Goal: Task Accomplishment & Management: Complete application form

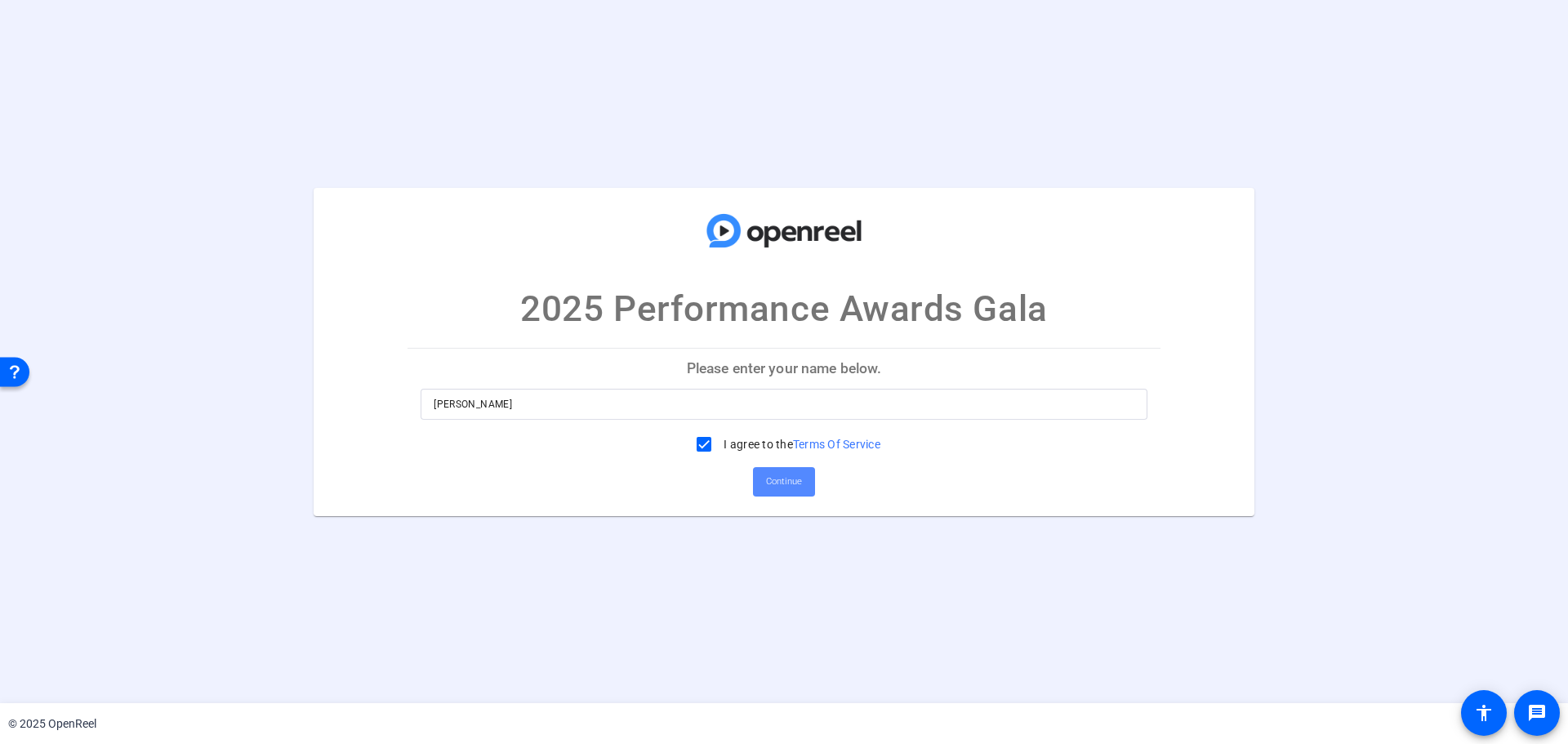
click at [779, 485] on span "Continue" at bounding box center [784, 482] width 36 height 25
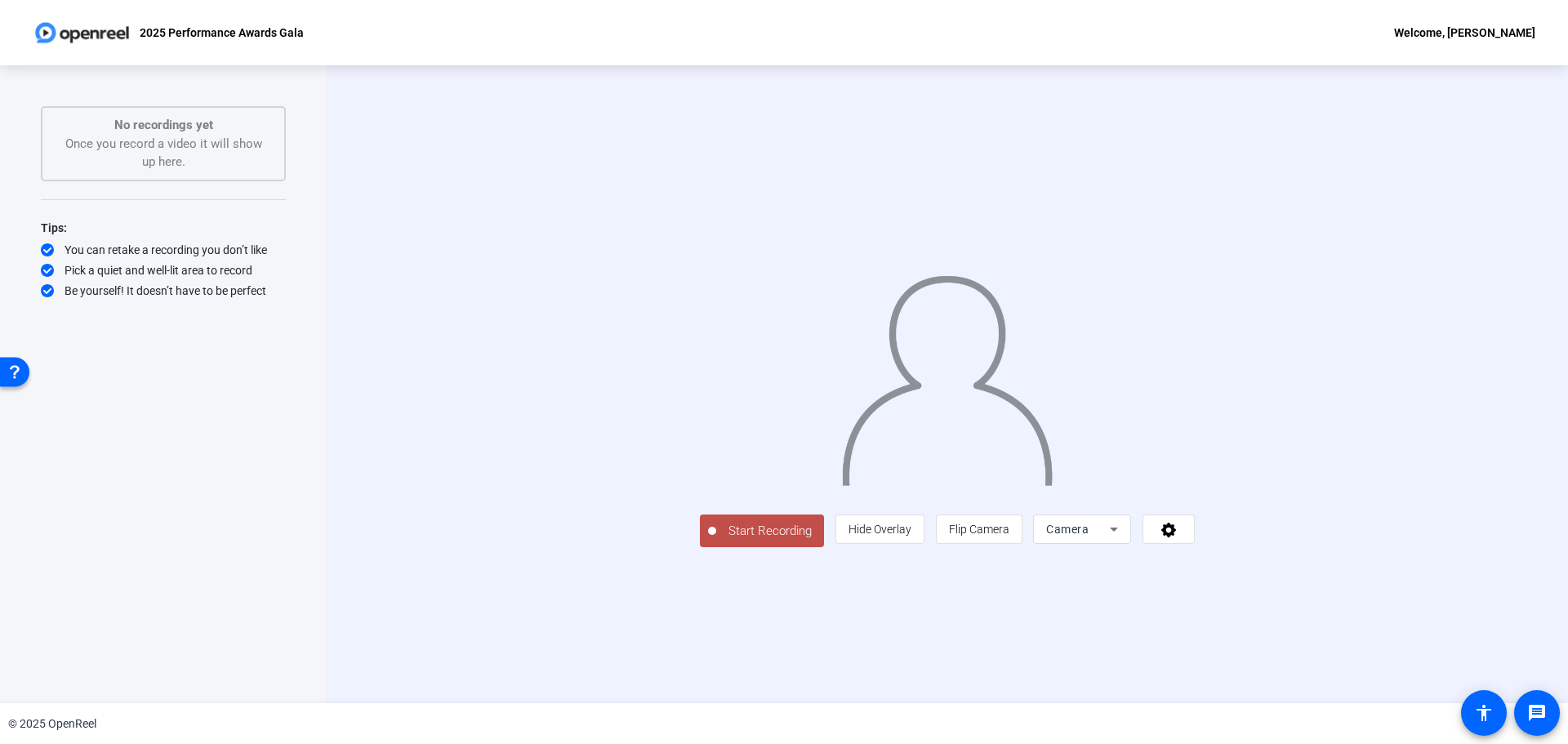
click at [716, 541] on span "Start Recording" at bounding box center [770, 531] width 108 height 19
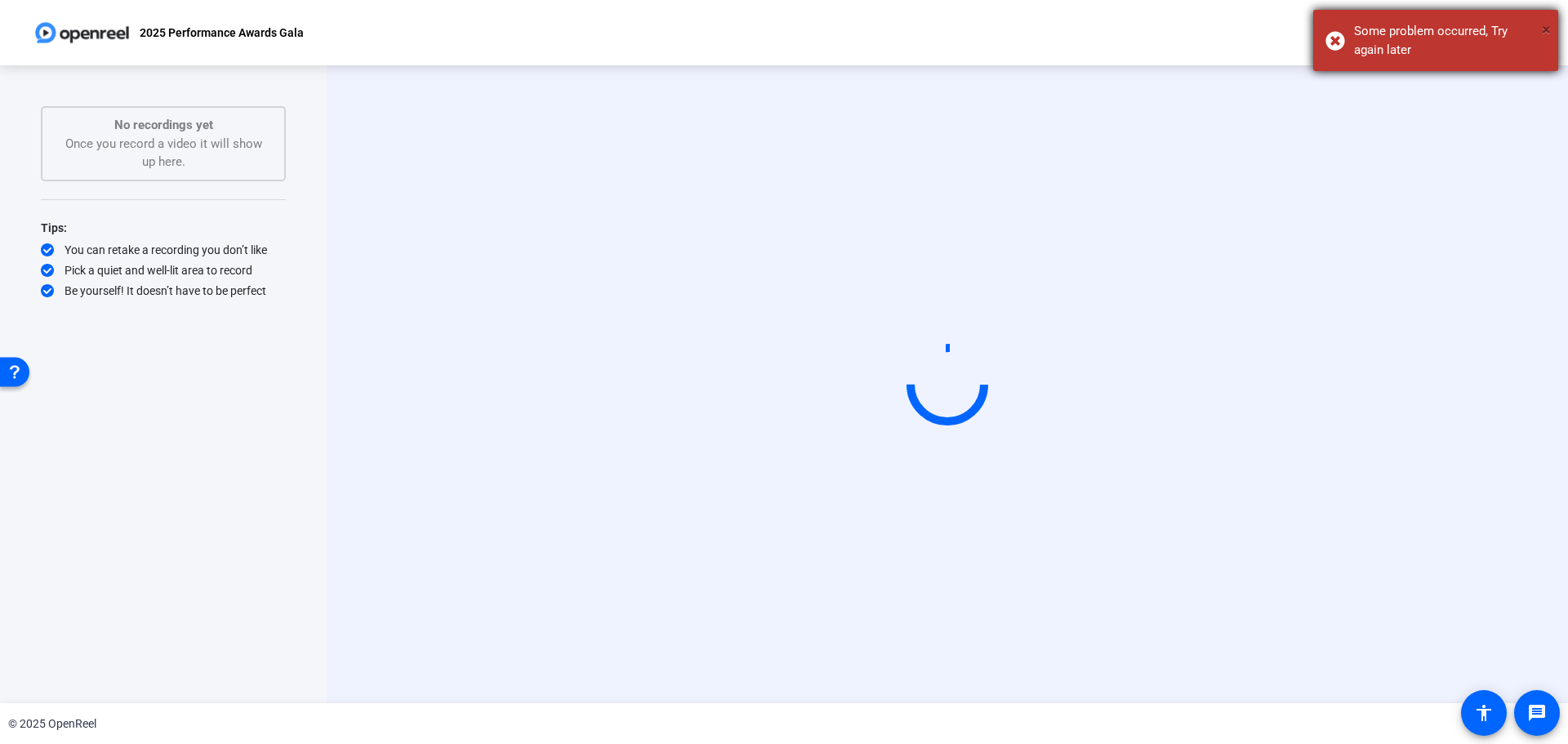
click at [1546, 33] on span "×" at bounding box center [1546, 30] width 9 height 20
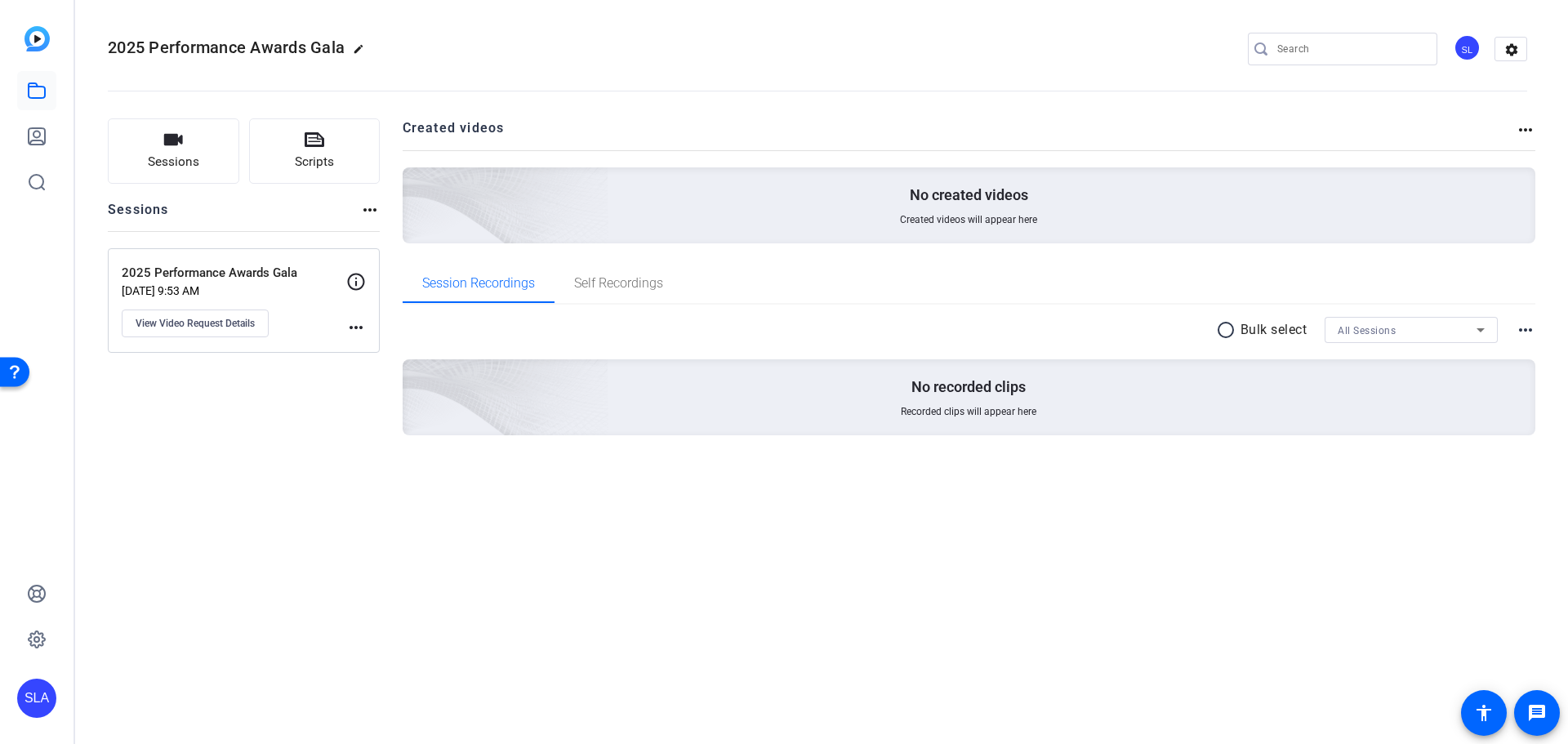
click at [359, 326] on mat-icon "more_horiz" at bounding box center [356, 328] width 20 height 20
click at [268, 269] on div at bounding box center [784, 372] width 1568 height 744
click at [260, 273] on p "2025 Performance Awards Gala" at bounding box center [234, 273] width 224 height 19
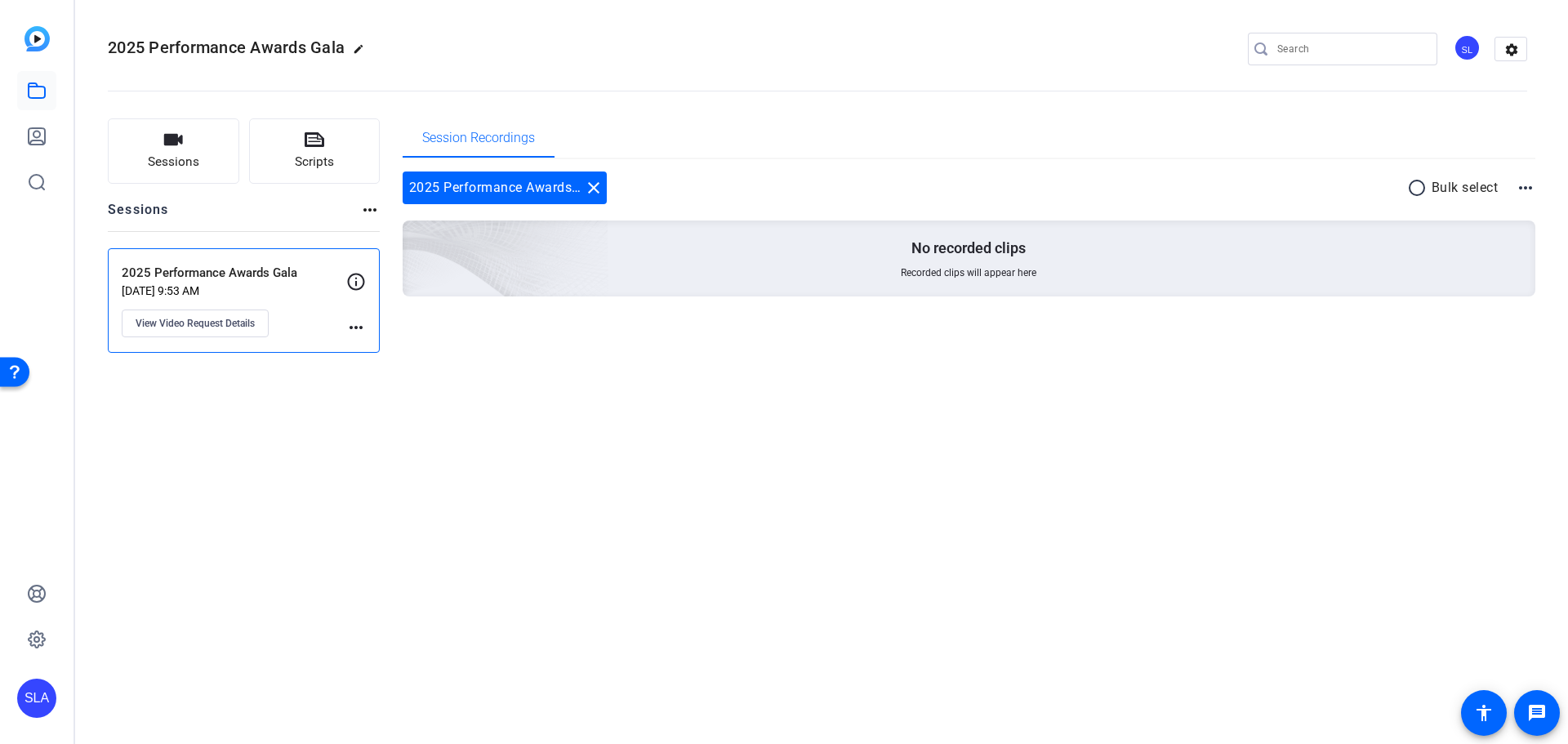
click at [1532, 190] on mat-icon "more_horiz" at bounding box center [1526, 188] width 20 height 20
click at [1206, 190] on div at bounding box center [784, 372] width 1568 height 744
click at [484, 192] on div "2025 Performance Awards Gala close" at bounding box center [504, 187] width 205 height 32
click at [514, 146] on span "Session Recordings" at bounding box center [479, 138] width 113 height 39
click at [210, 323] on span "View Video Request Details" at bounding box center [195, 324] width 119 height 13
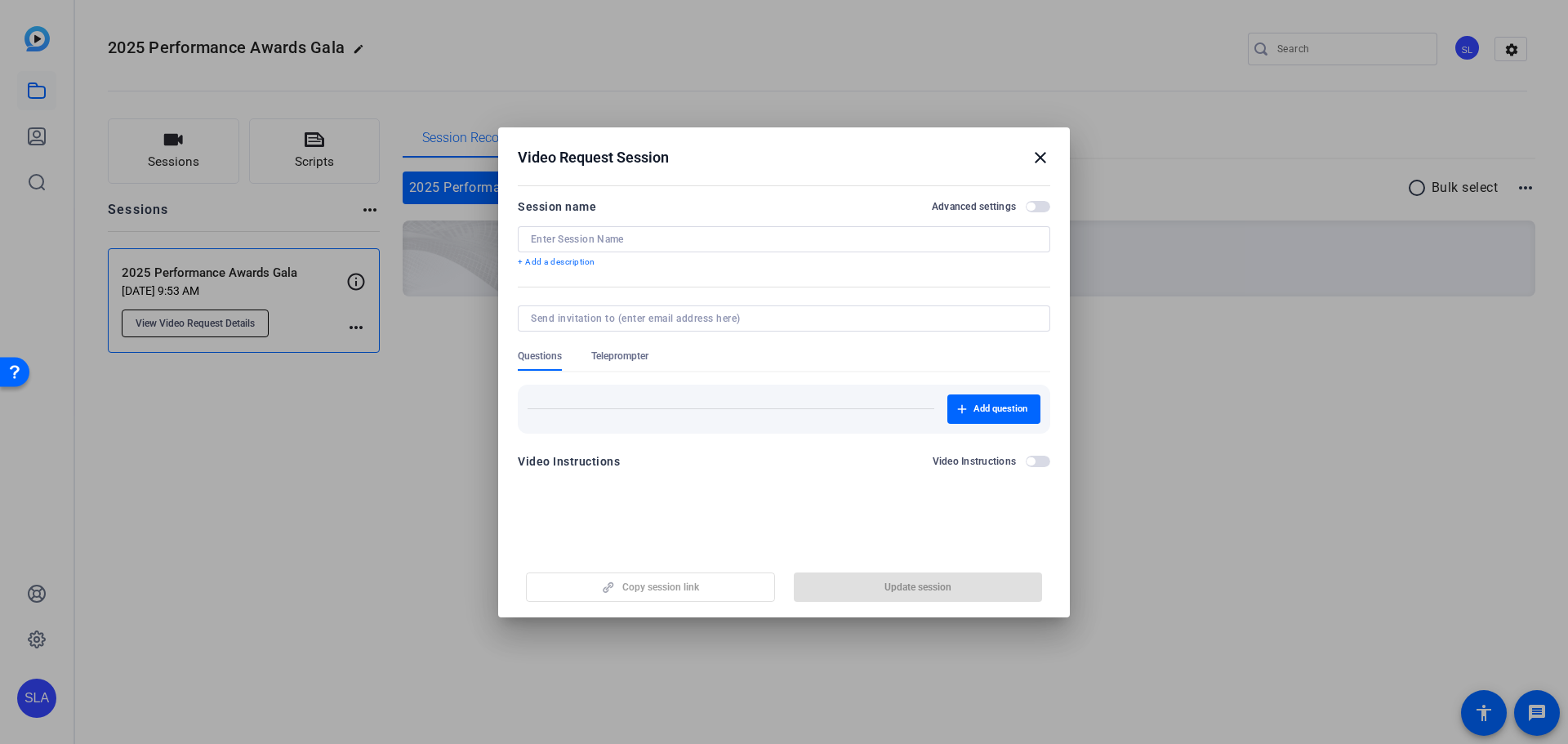
type input "2025 Performance Awards Gala"
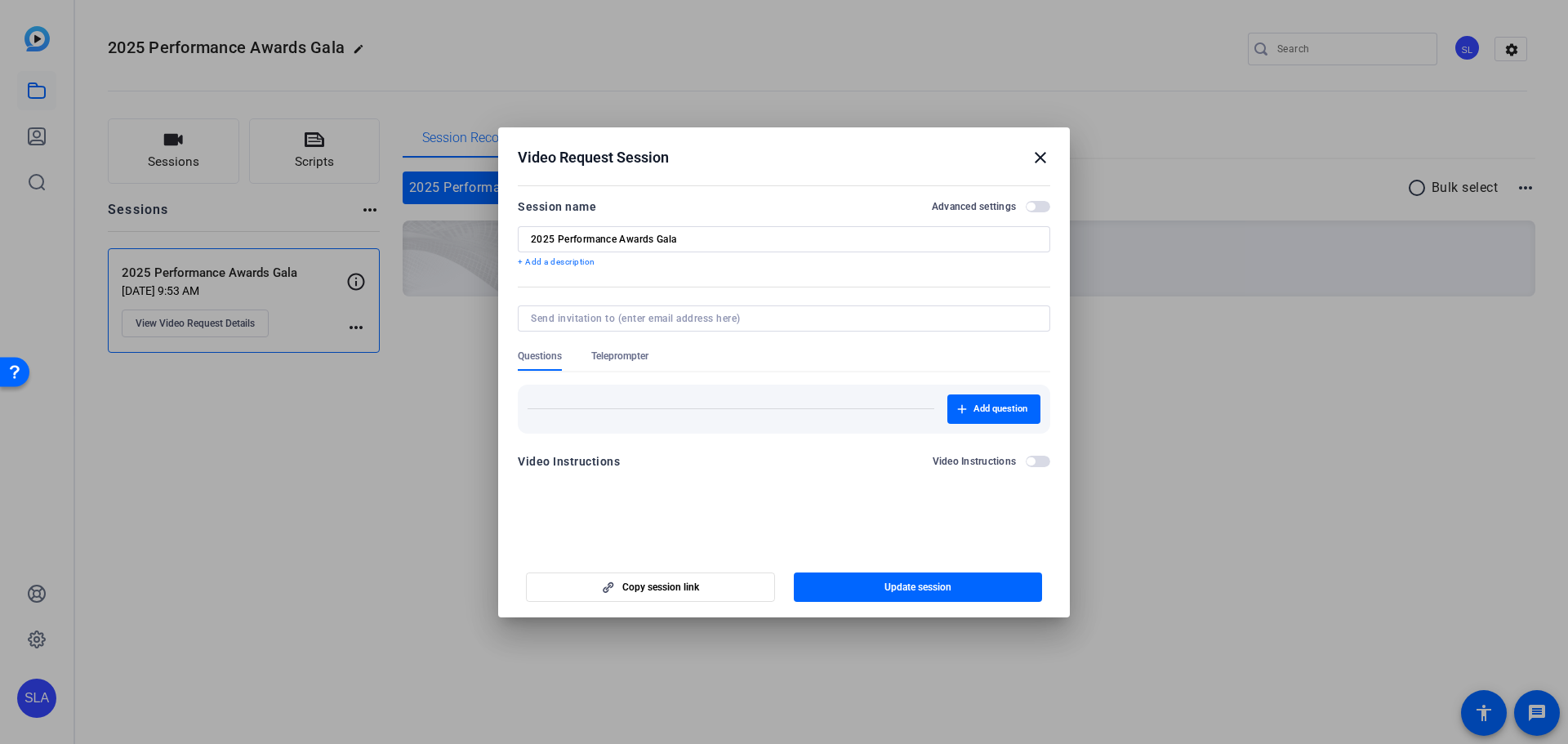
click at [1044, 205] on span "button" at bounding box center [1038, 207] width 25 height 12
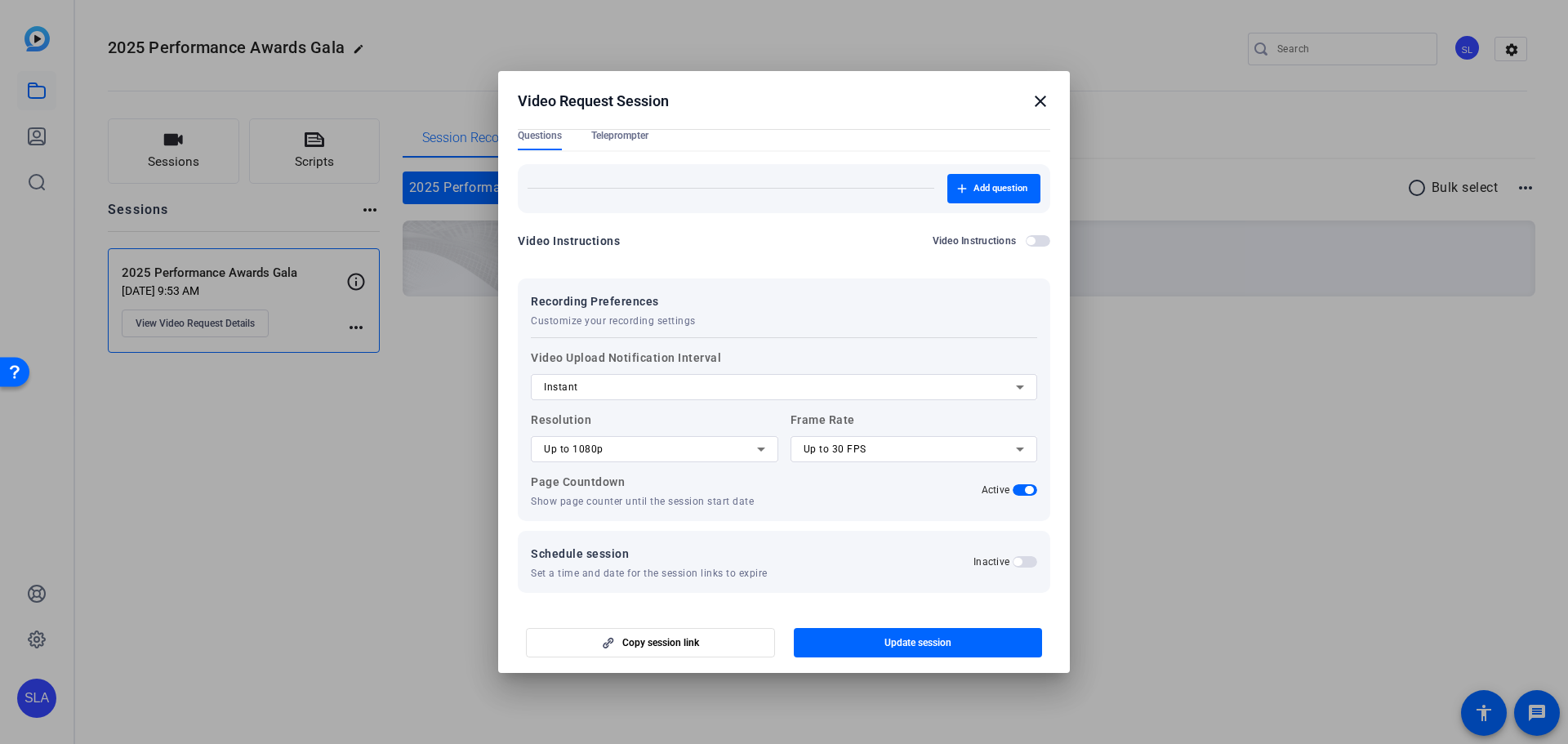
scroll to position [167, 0]
click at [686, 388] on div "Instant" at bounding box center [780, 384] width 472 height 20
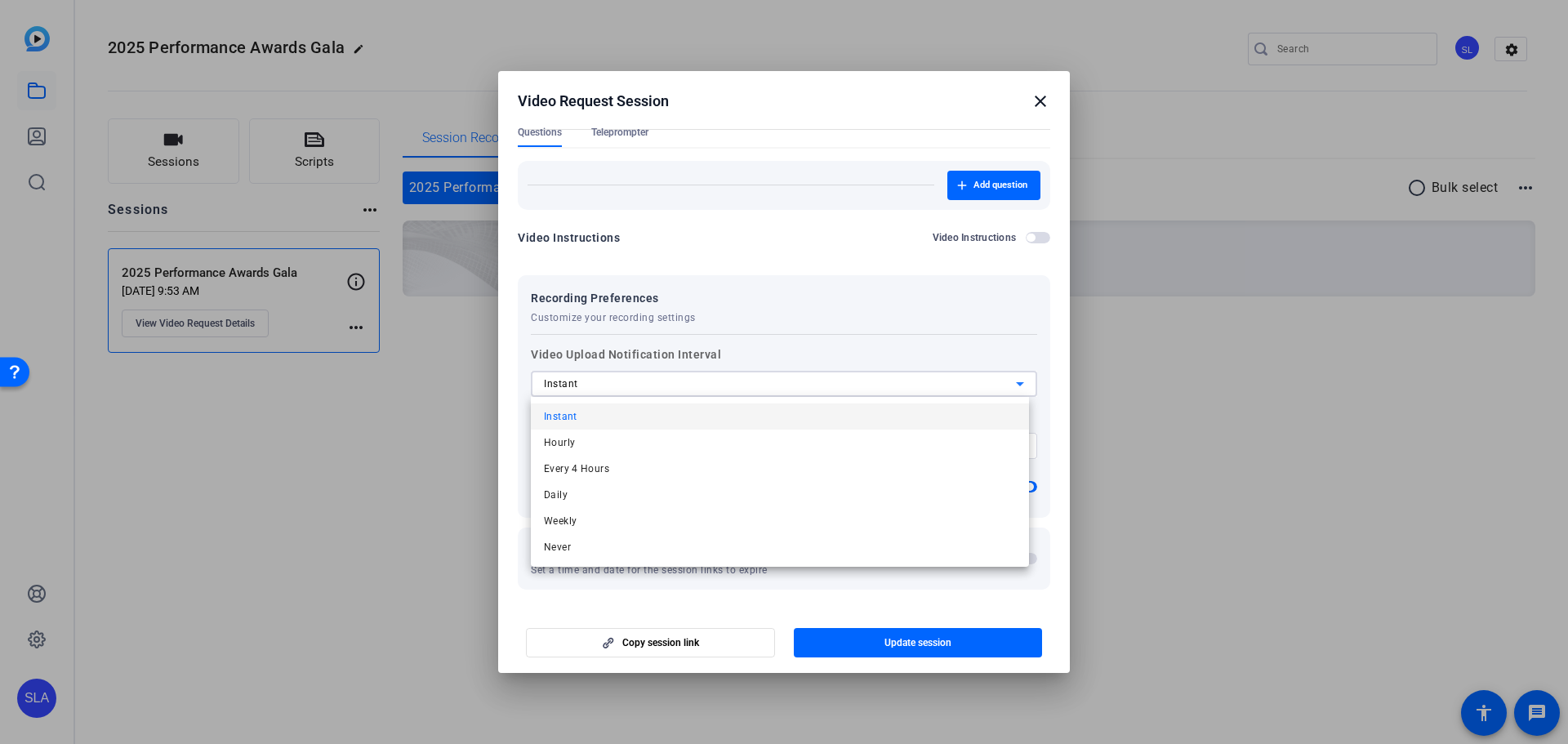
click at [682, 409] on mat-option "Instant" at bounding box center [779, 417] width 498 height 27
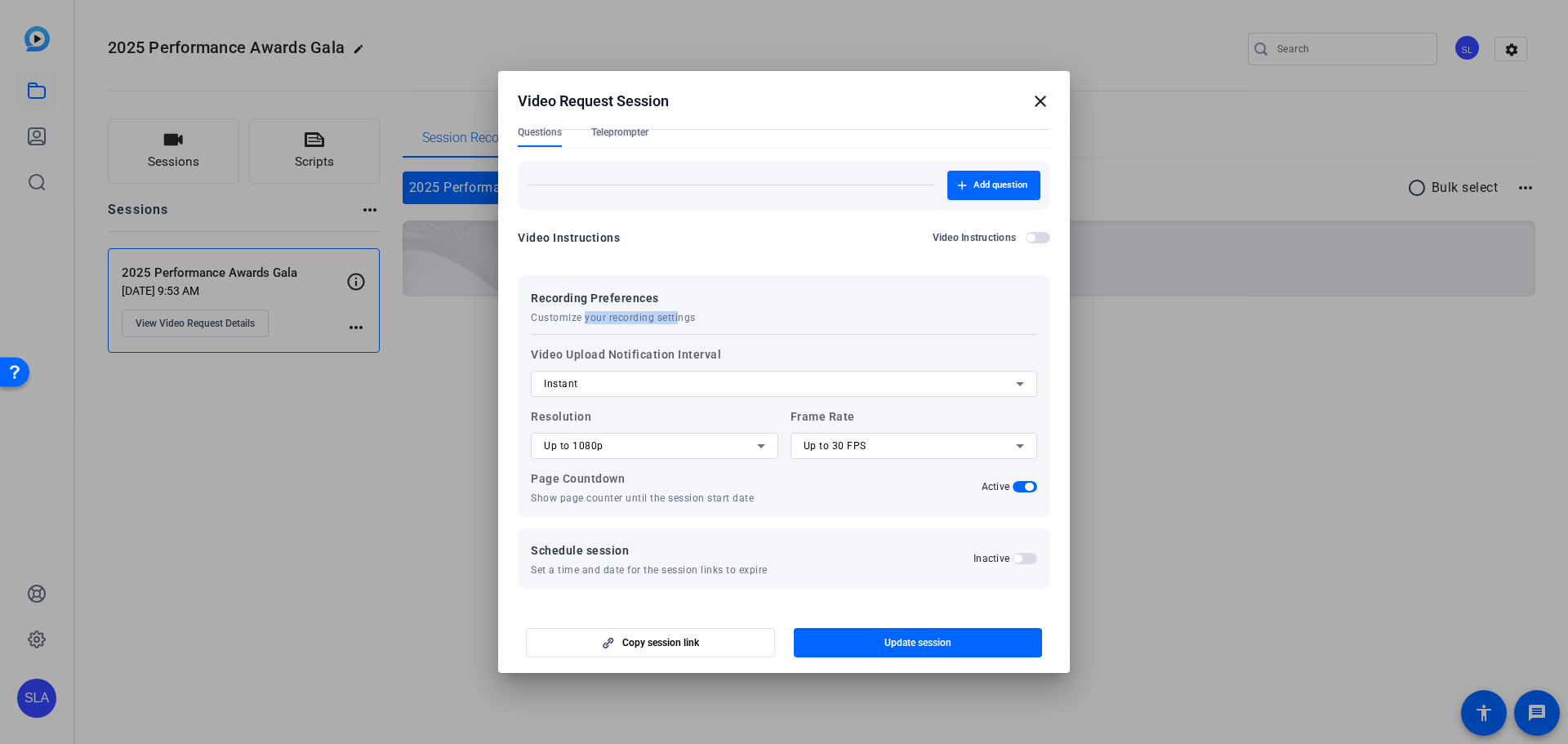
drag, startPoint x: 583, startPoint y: 316, endPoint x: 677, endPoint y: 325, distance: 94.4
click at [677, 325] on div "Recording Preferences Customize your recording settings Video Upload Notificati…" at bounding box center [784, 396] width 533 height 243
drag, startPoint x: 555, startPoint y: 324, endPoint x: 717, endPoint y: 321, distance: 162.0
click at [717, 321] on div "Recording Preferences Customize your recording settings Video Upload Notificati…" at bounding box center [784, 396] width 533 height 243
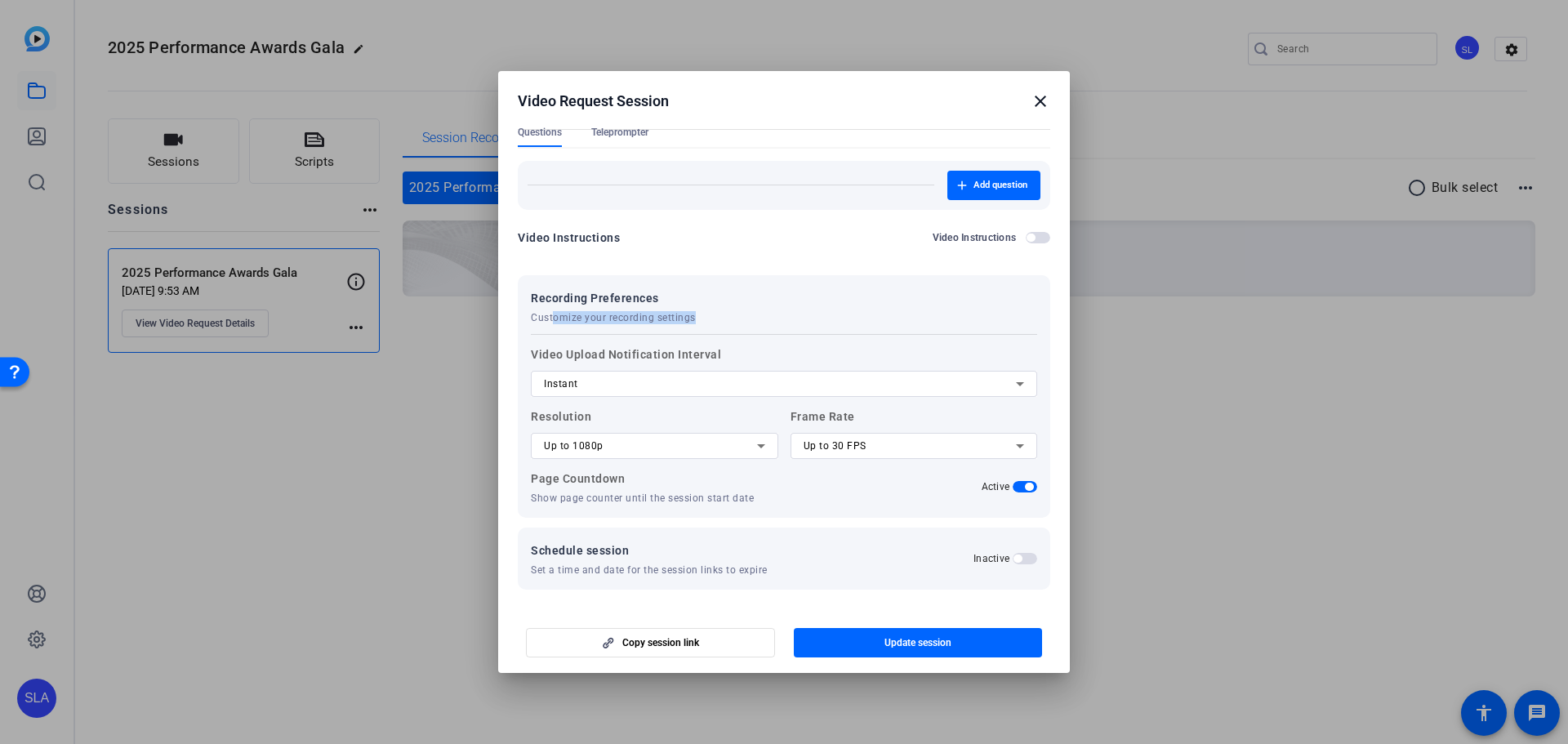
click at [717, 321] on div "Recording Preferences Customize your recording settings" at bounding box center [784, 306] width 506 height 36
click at [1026, 239] on span "button" at bounding box center [1030, 238] width 8 height 8
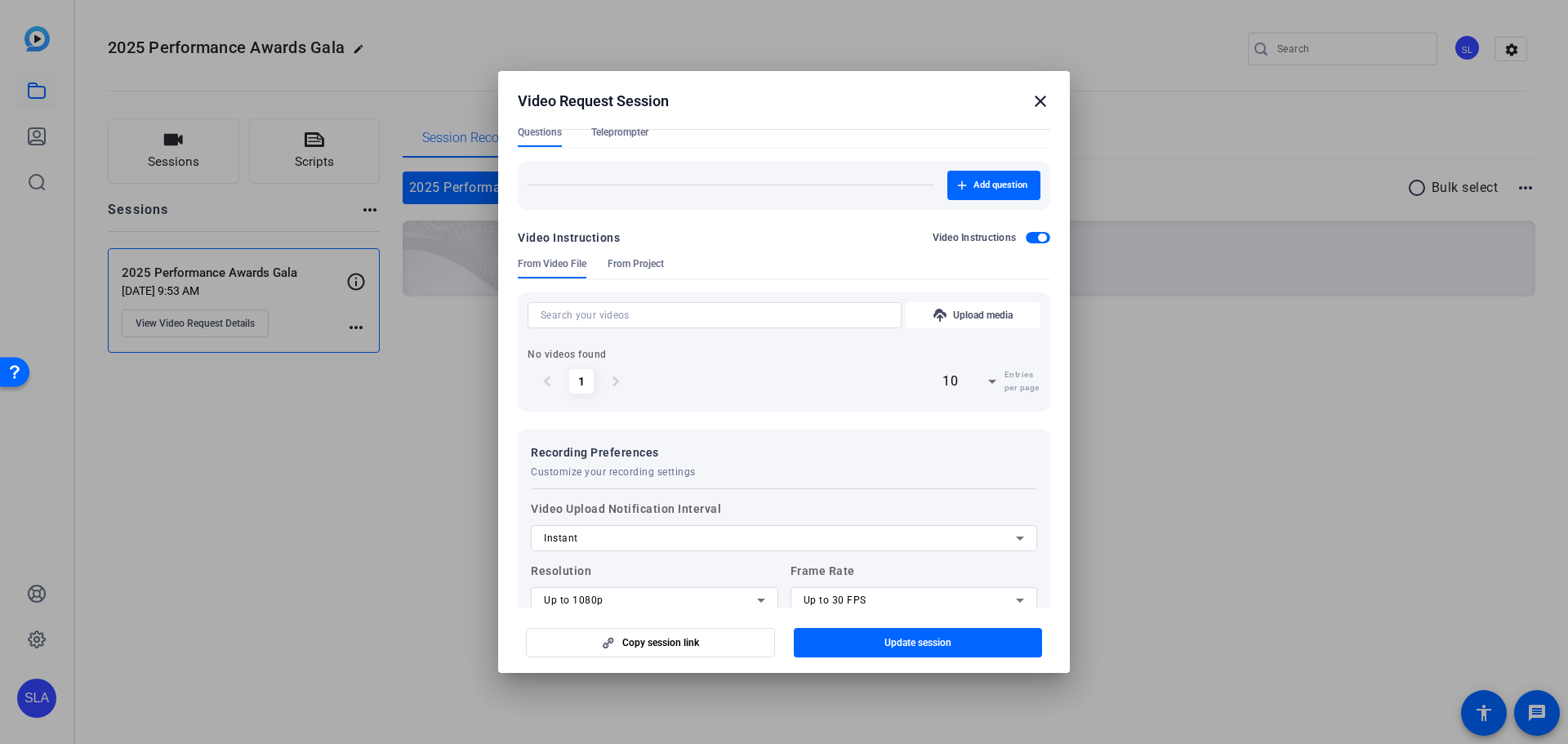
click at [708, 316] on input at bounding box center [715, 316] width 348 height 20
click at [581, 382] on div "chevron_left 1 chevron_right" at bounding box center [581, 381] width 108 height 41
click at [615, 382] on div "chevron_left 1 chevron_right" at bounding box center [581, 381] width 108 height 41
click at [675, 314] on input at bounding box center [715, 316] width 348 height 20
click at [638, 263] on span "From Project" at bounding box center [636, 264] width 56 height 13
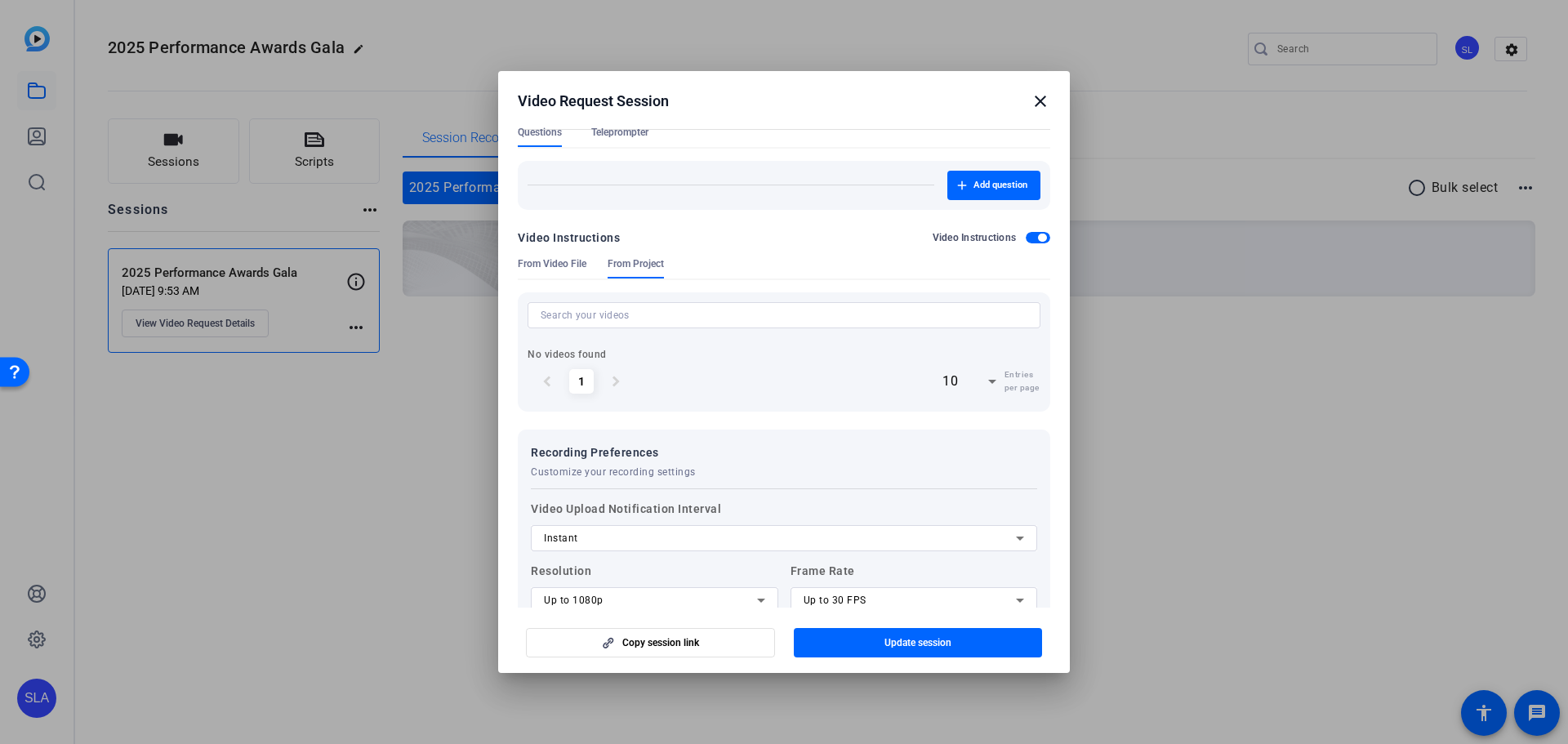
click at [547, 265] on span "From Video File" at bounding box center [552, 264] width 69 height 13
click at [1038, 239] on span "button" at bounding box center [1042, 238] width 8 height 8
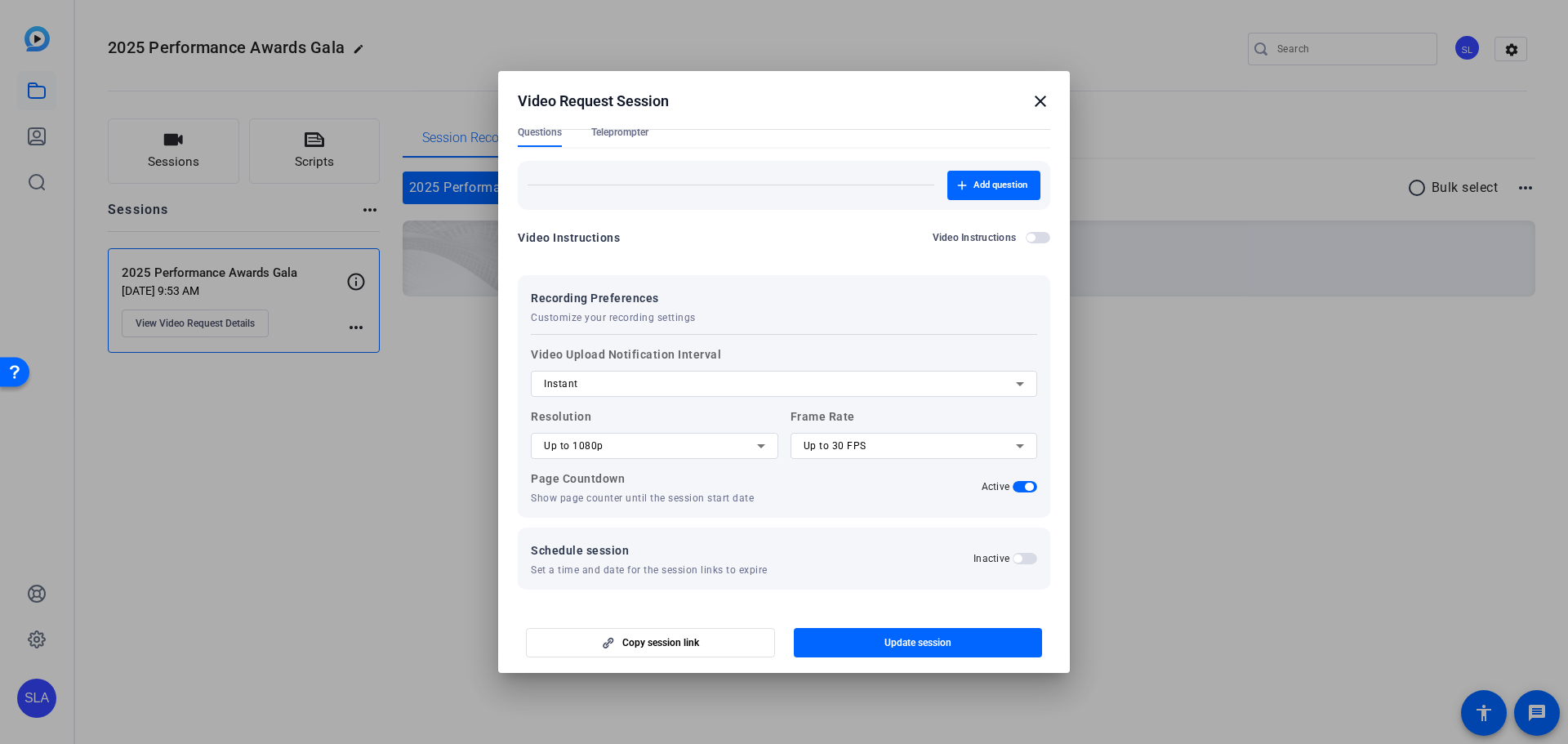
drag, startPoint x: 771, startPoint y: 89, endPoint x: 764, endPoint y: 81, distance: 10.6
click at [764, 81] on h2 "Video Request Session close" at bounding box center [784, 98] width 572 height 53
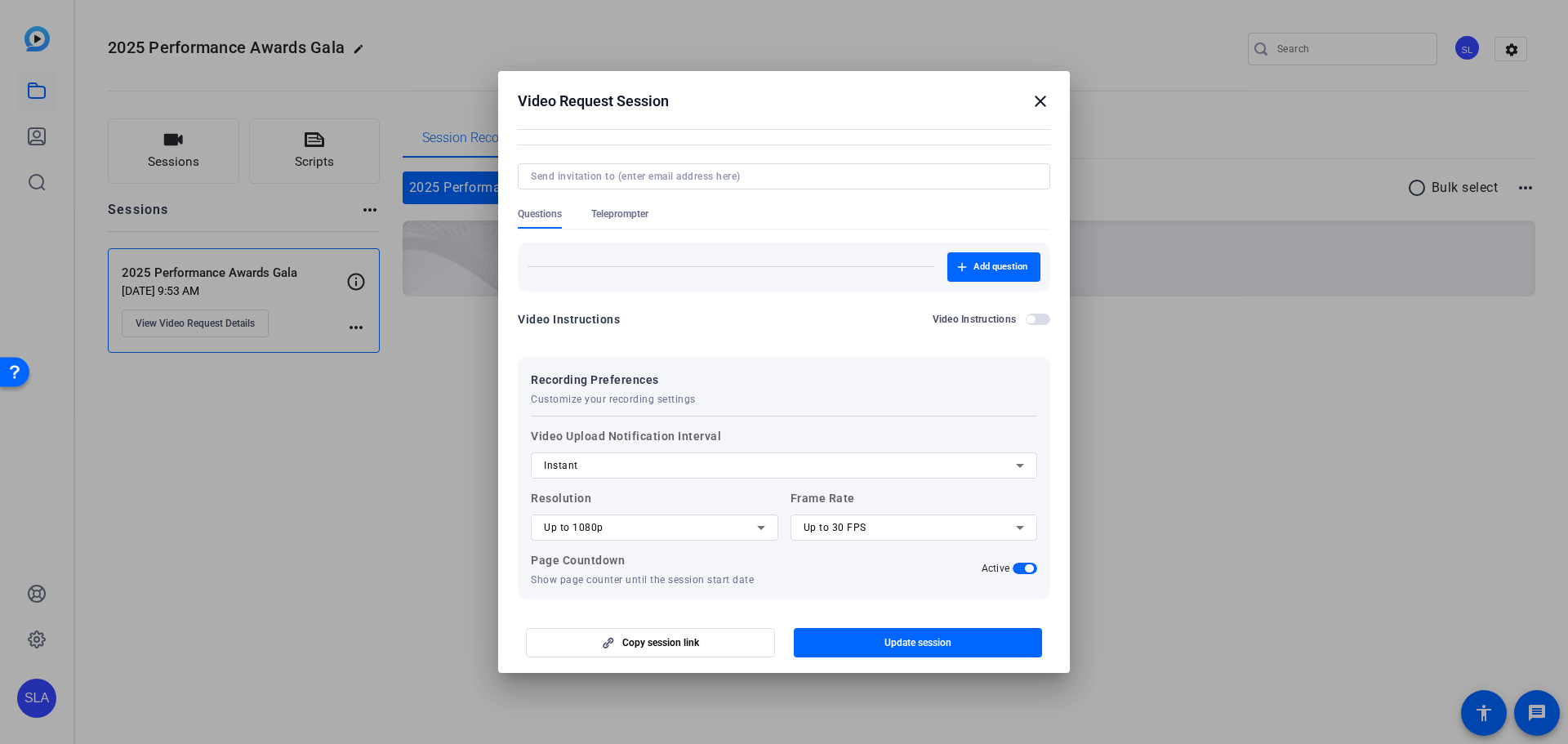
scroll to position [4, 0]
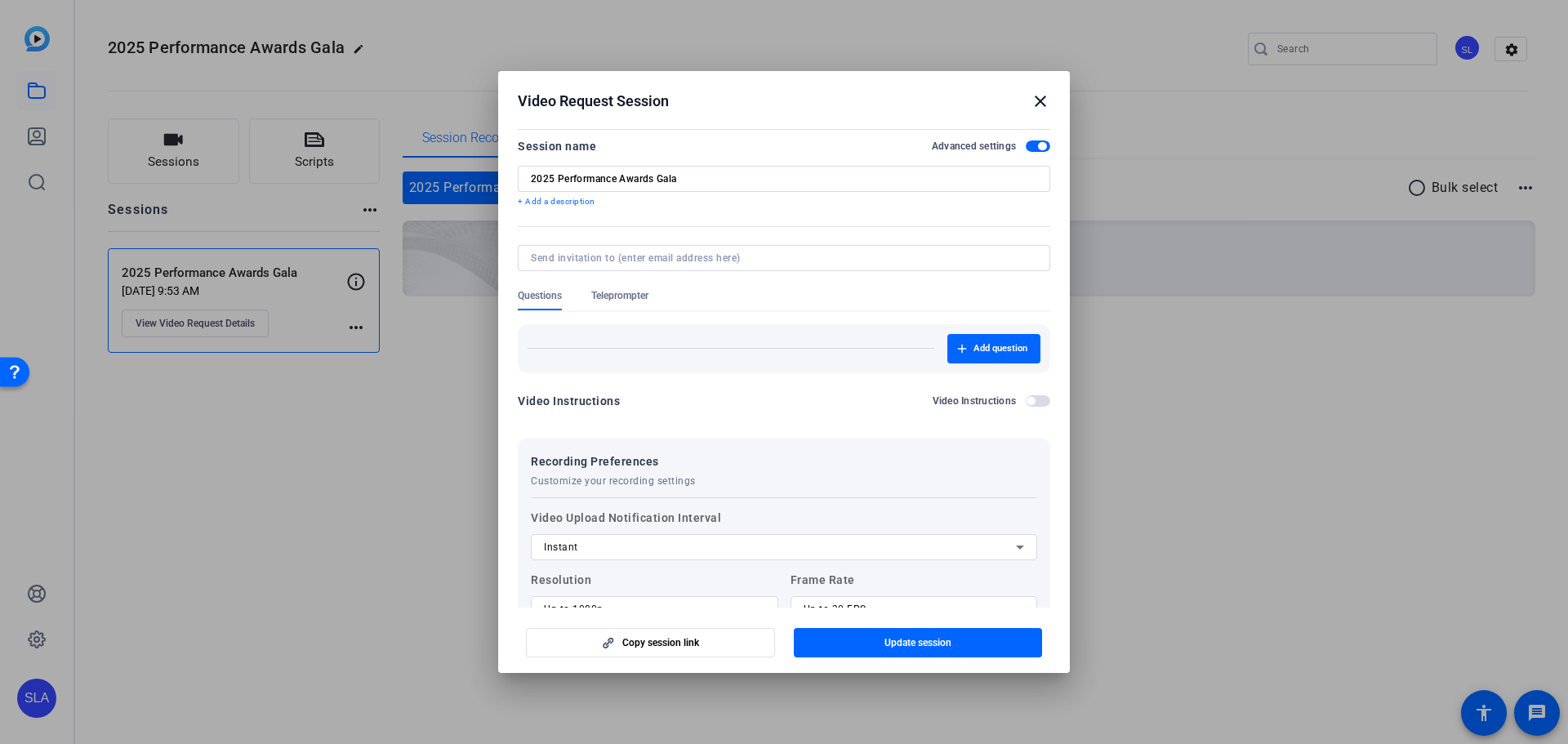
click at [528, 202] on p "+ Add a description" at bounding box center [784, 202] width 533 height 13
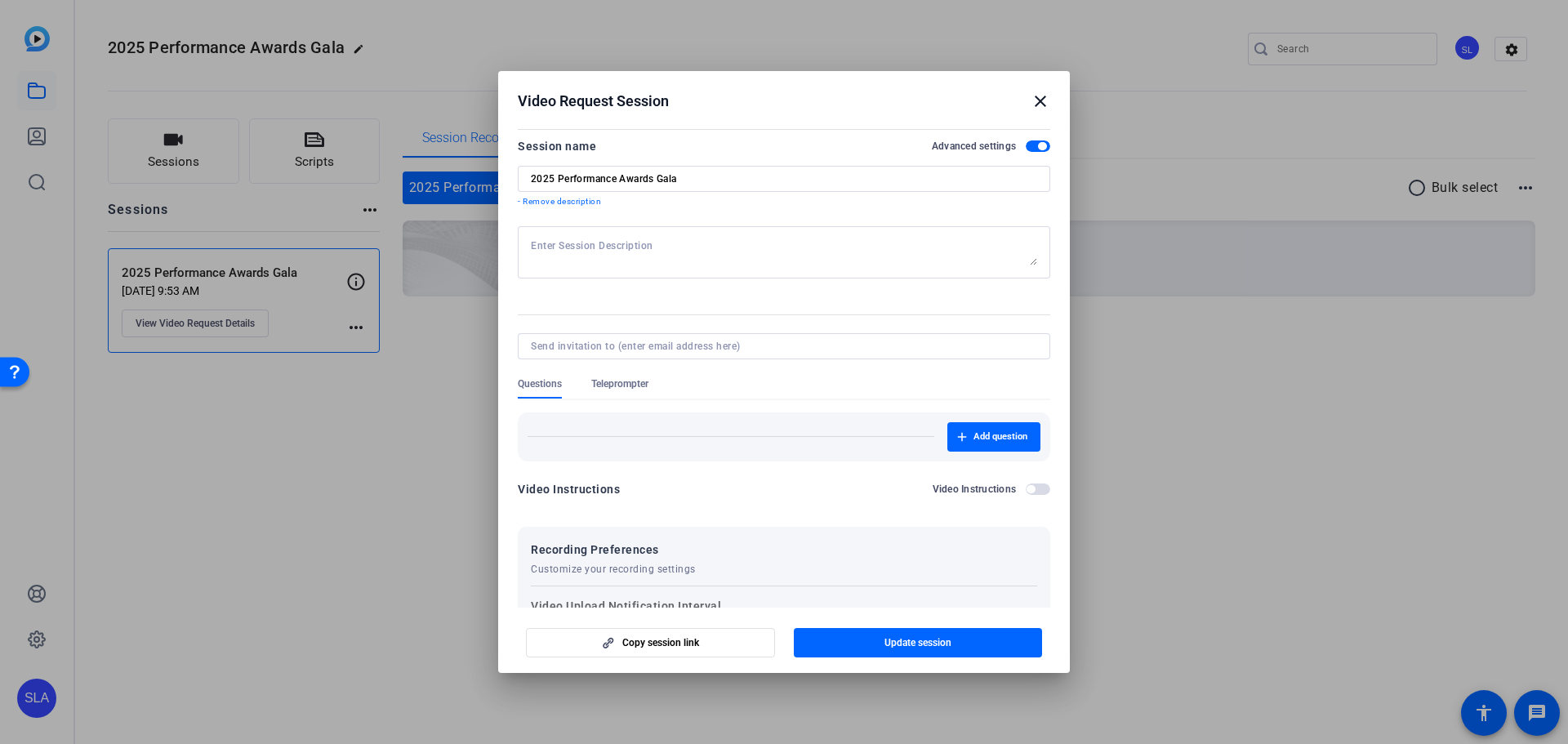
click at [680, 254] on textarea at bounding box center [784, 253] width 506 height 27
click at [655, 254] on textarea at bounding box center [784, 253] width 506 height 27
click at [647, 249] on textarea "Please upload video" at bounding box center [784, 253] width 506 height 27
drag, startPoint x: 670, startPoint y: 251, endPoint x: 532, endPoint y: 248, distance: 138.0
click at [532, 248] on textarea "Please upload video" at bounding box center [784, 253] width 506 height 27
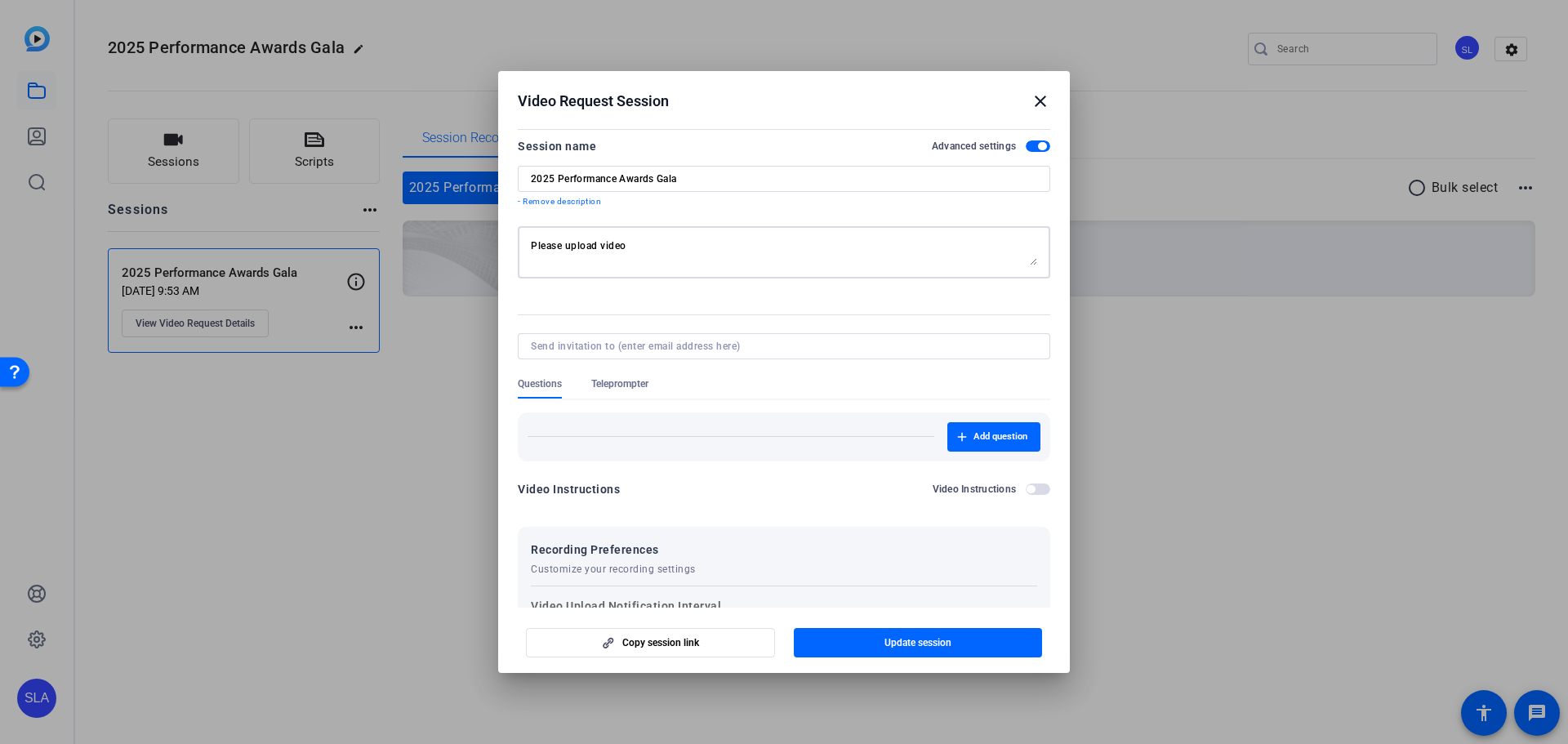
click at [660, 245] on textarea "Please upload video" at bounding box center [784, 253] width 506 height 27
drag, startPoint x: 708, startPoint y: 245, endPoint x: 563, endPoint y: 239, distance: 145.1
click at [563, 239] on textarea "Please upload video" at bounding box center [784, 253] width 506 height 27
click at [564, 246] on textarea "Please record a video (30 seconds or less) sharing your thoughts for this year'…" at bounding box center [784, 253] width 506 height 27
click at [621, 244] on textarea "Please record a video (30 seconds or less) sharing your thoughts for this year'…" at bounding box center [784, 253] width 506 height 27
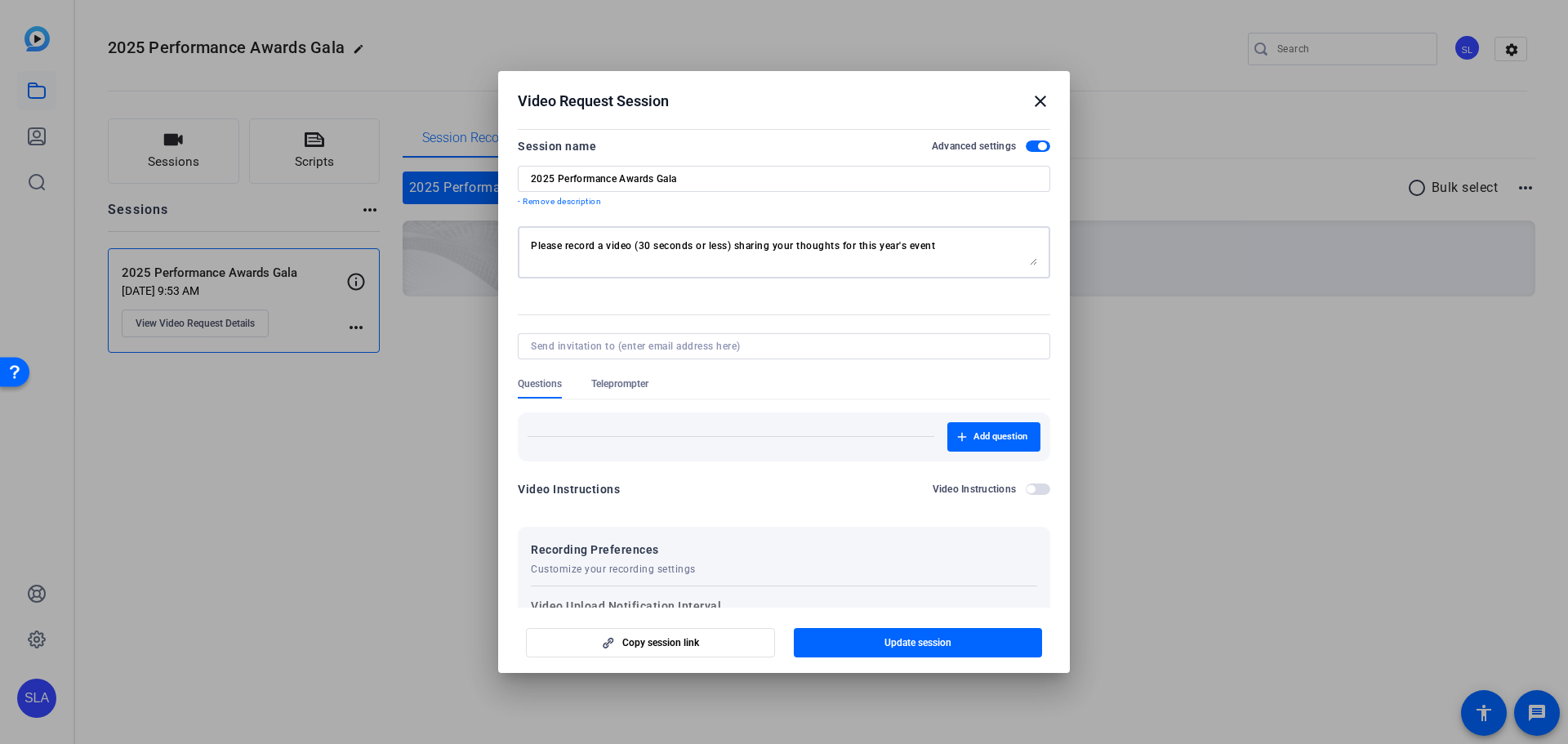
click at [621, 244] on textarea "Please record a video (30 seconds or less) sharing your thoughts for this year'…" at bounding box center [784, 253] width 506 height 27
type textarea "Please record a video message (30 seconds or less), congratulating our year end…"
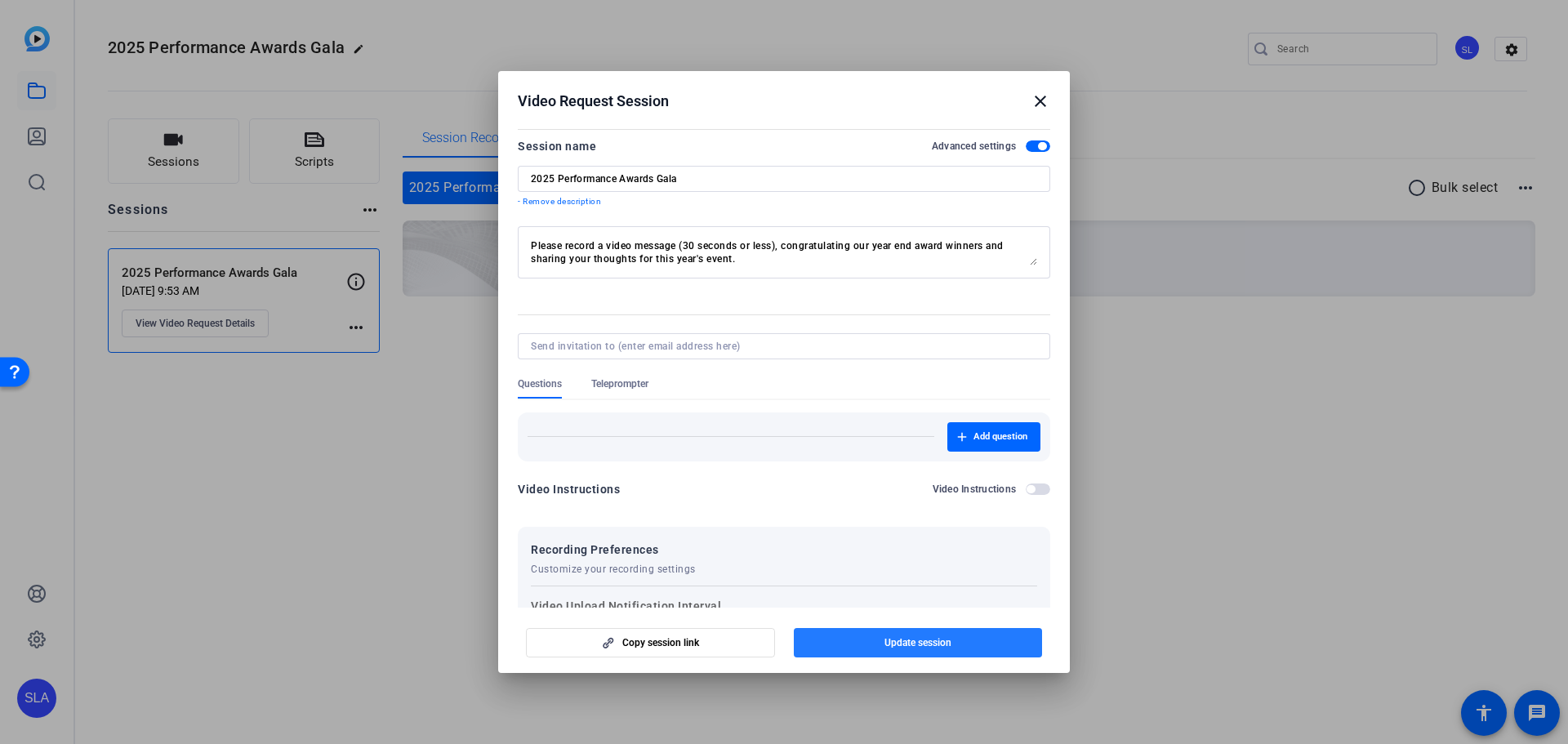
click at [928, 652] on span "button" at bounding box center [918, 642] width 249 height 39
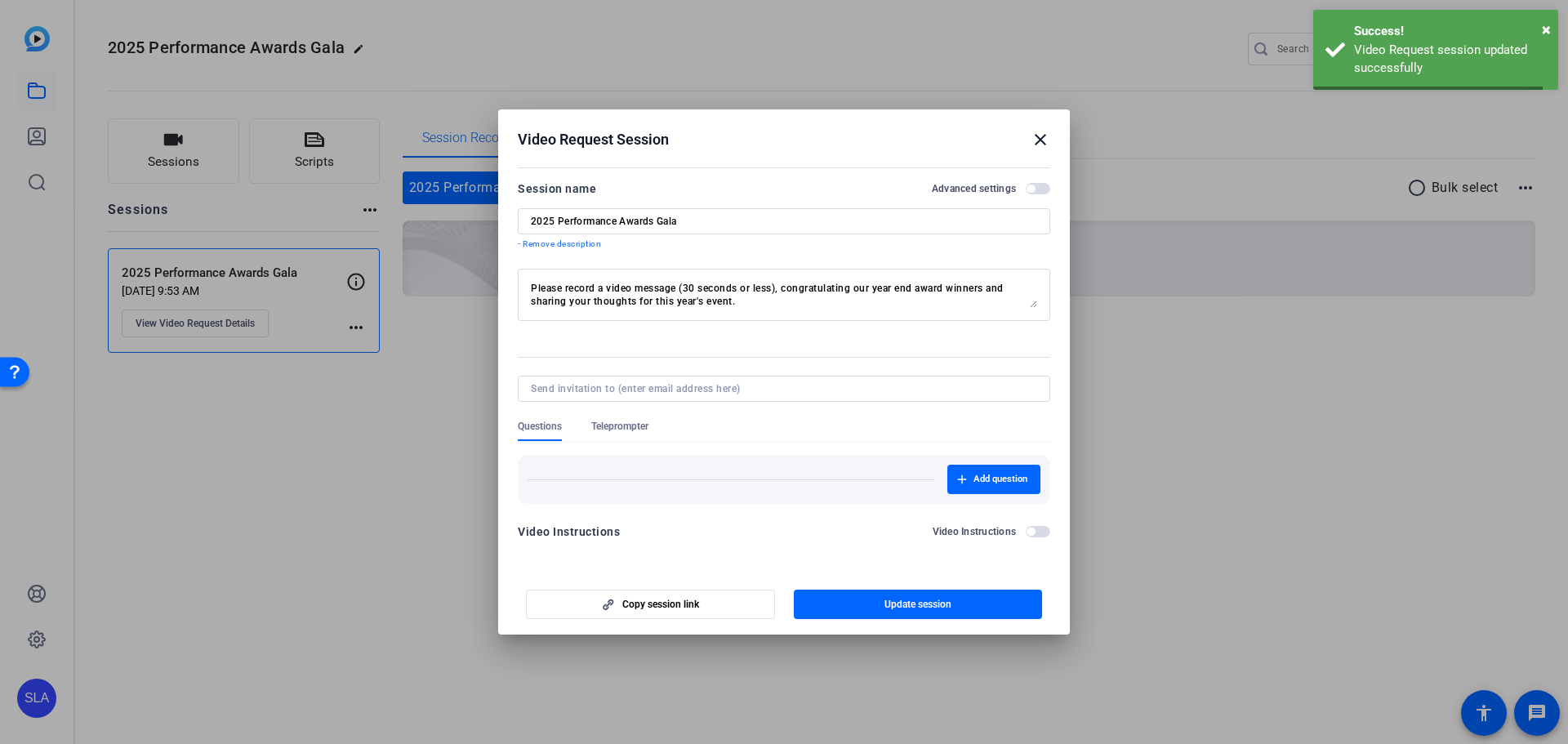
scroll to position [0, 0]
click at [1547, 29] on span "×" at bounding box center [1546, 30] width 9 height 20
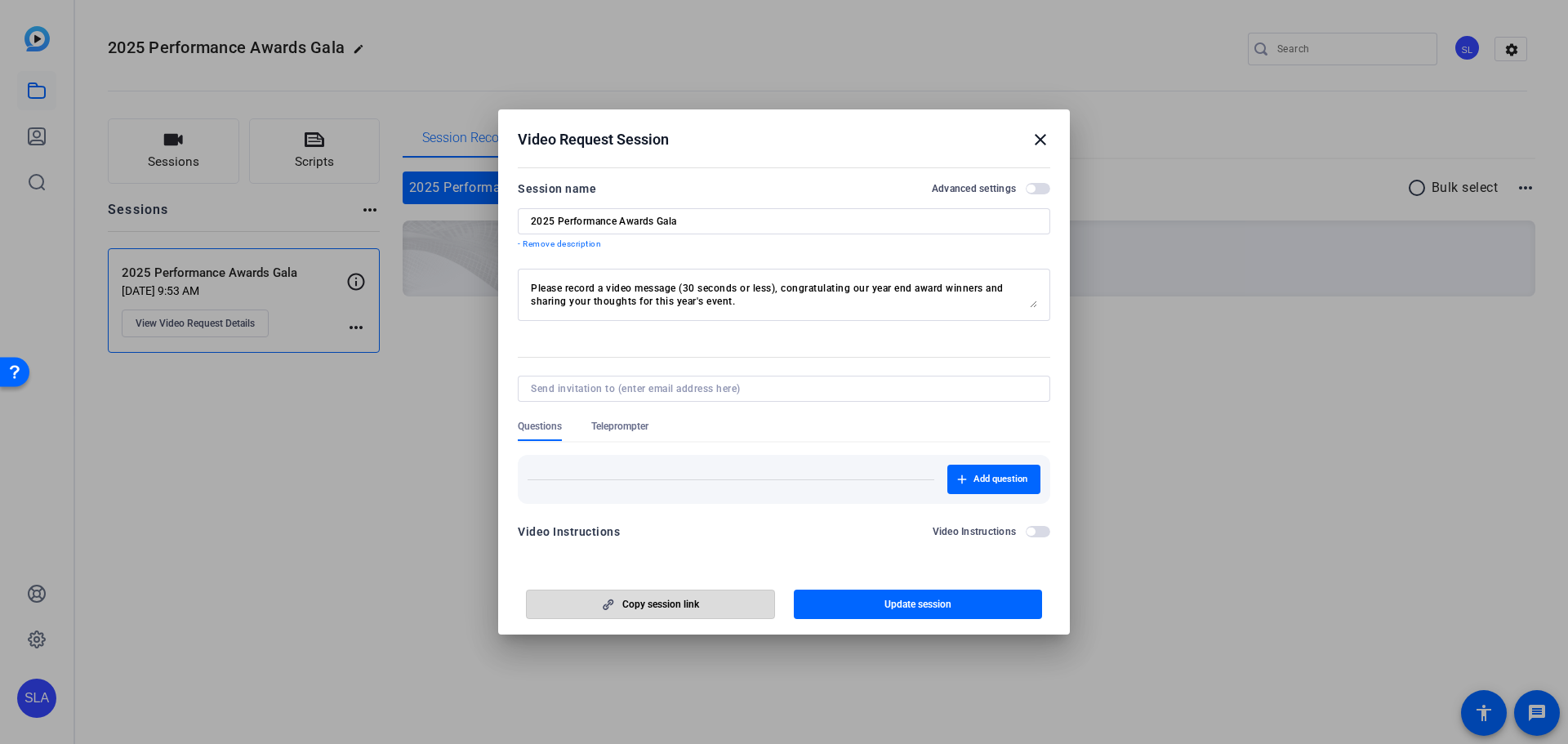
click at [659, 611] on span "button" at bounding box center [650, 604] width 248 height 39
click at [707, 606] on span "button" at bounding box center [650, 604] width 248 height 39
drag, startPoint x: 937, startPoint y: 597, endPoint x: 943, endPoint y: 582, distance: 16.2
click at [937, 597] on span "button" at bounding box center [918, 604] width 249 height 39
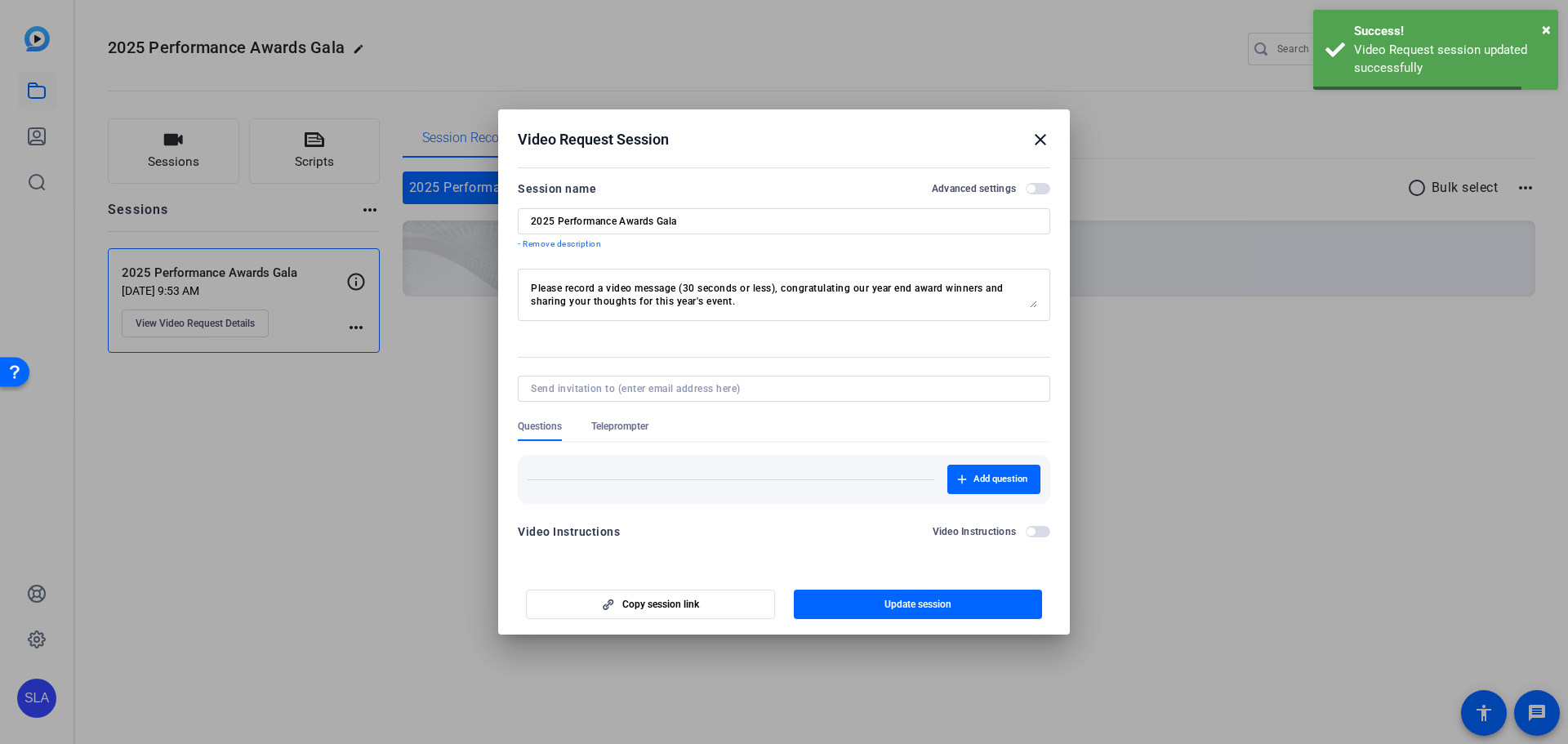
click at [1041, 142] on mat-icon "close" at bounding box center [1040, 140] width 20 height 20
